Goal: Transaction & Acquisition: Purchase product/service

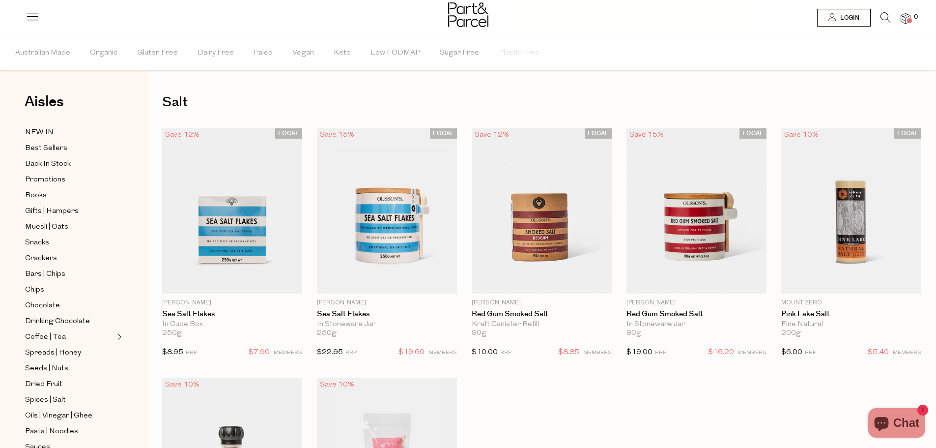
click at [110, 17] on div at bounding box center [468, 16] width 936 height 32
click at [887, 15] on icon at bounding box center [886, 17] width 10 height 11
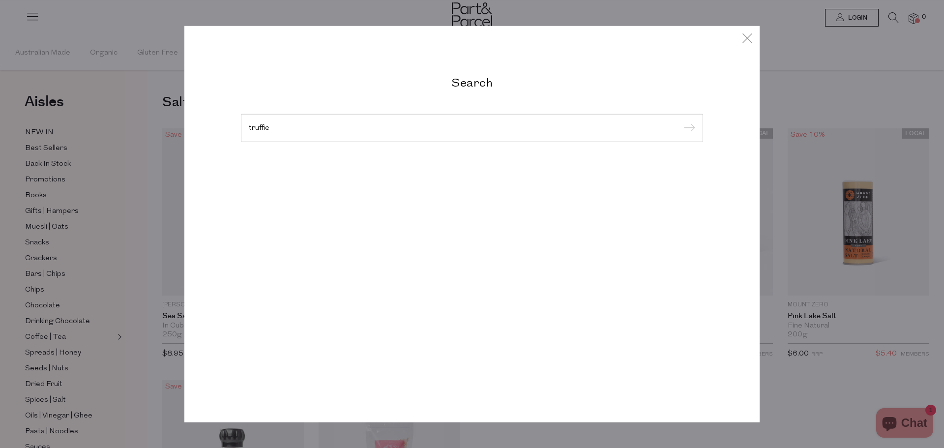
type input "truffle"
click at [680, 121] on input "submit" at bounding box center [687, 128] width 15 height 15
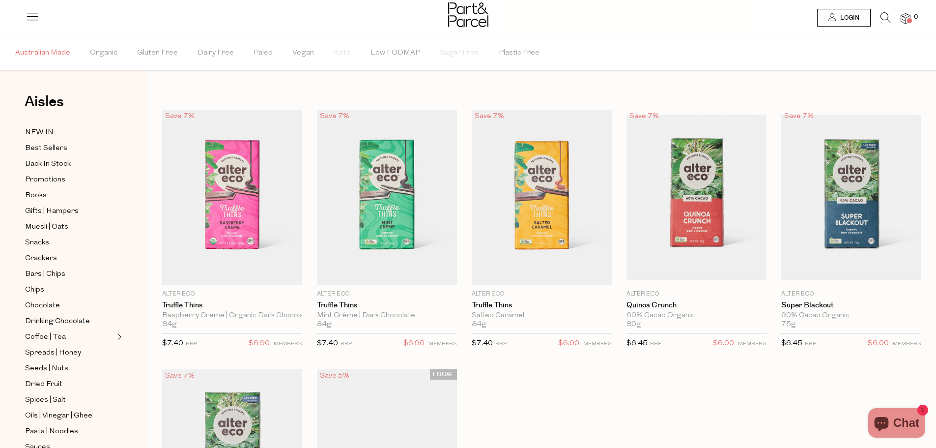
click at [57, 53] on span "Australian Made" at bounding box center [42, 53] width 55 height 34
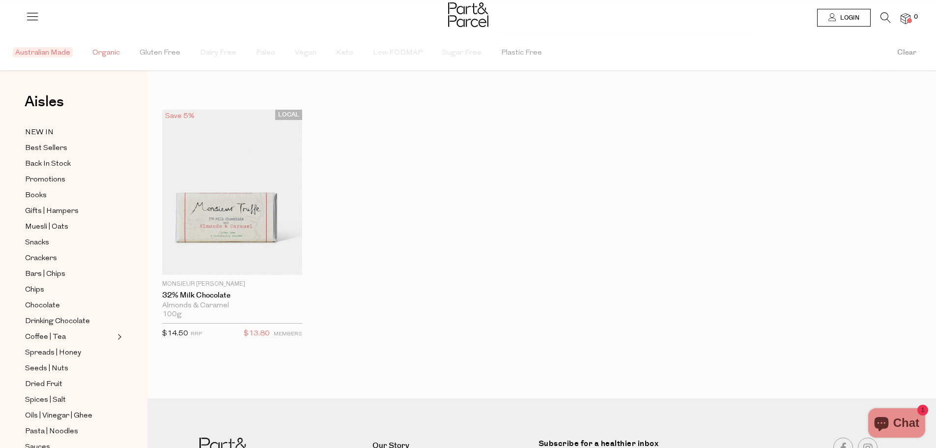
click at [113, 54] on span "Organic" at bounding box center [106, 53] width 28 height 34
